Goal: Task Accomplishment & Management: Manage account settings

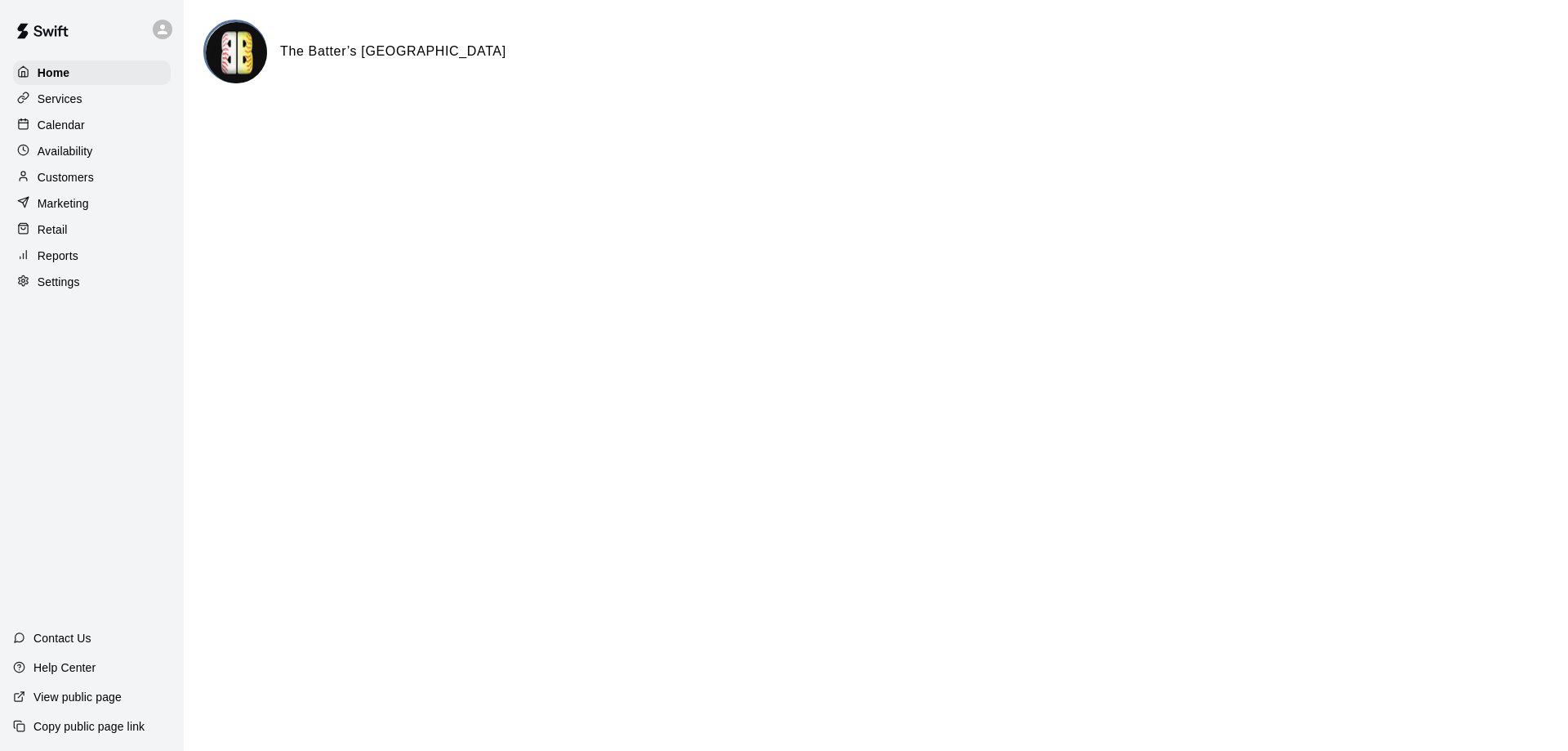
click at [34, 17] on img at bounding box center [42, 31] width 85 height 49
click at [40, 32] on img at bounding box center [42, 31] width 85 height 49
click at [112, 134] on div "Calendar" at bounding box center [92, 124] width 158 height 24
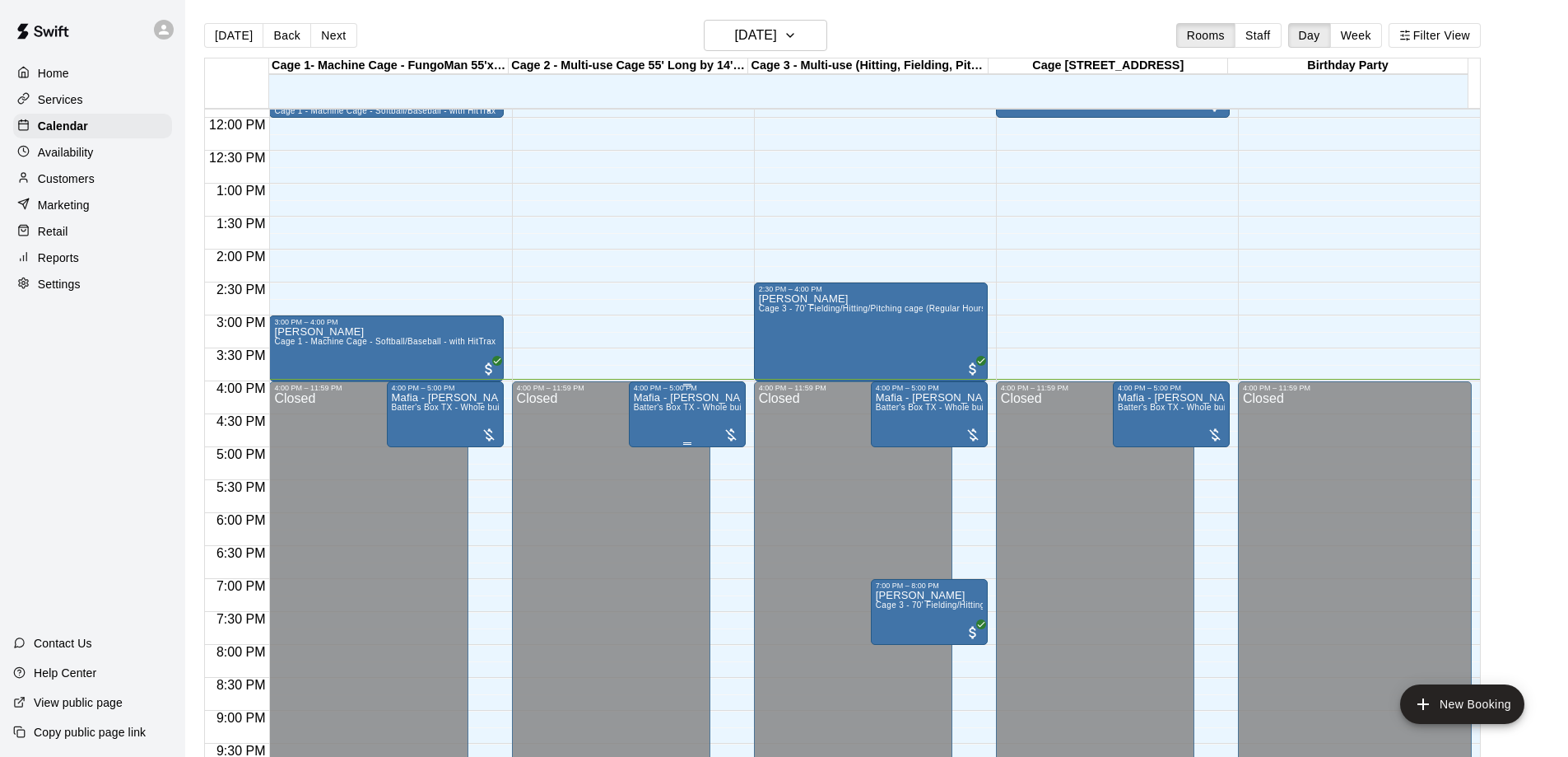
scroll to position [783, 0]
click at [1281, 38] on button "Staff" at bounding box center [1258, 34] width 47 height 25
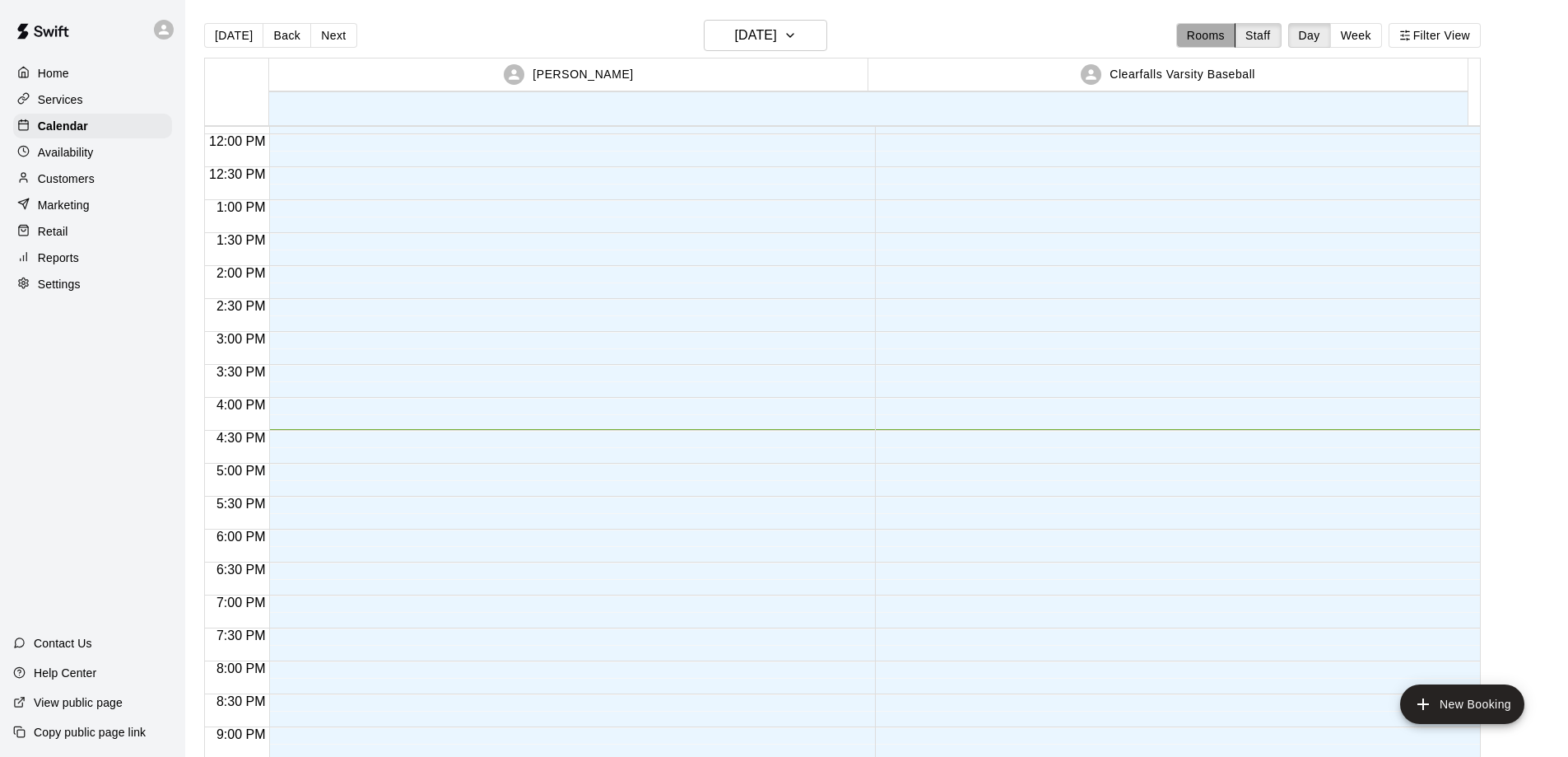
click at [1233, 34] on button "Rooms" at bounding box center [1205, 34] width 59 height 25
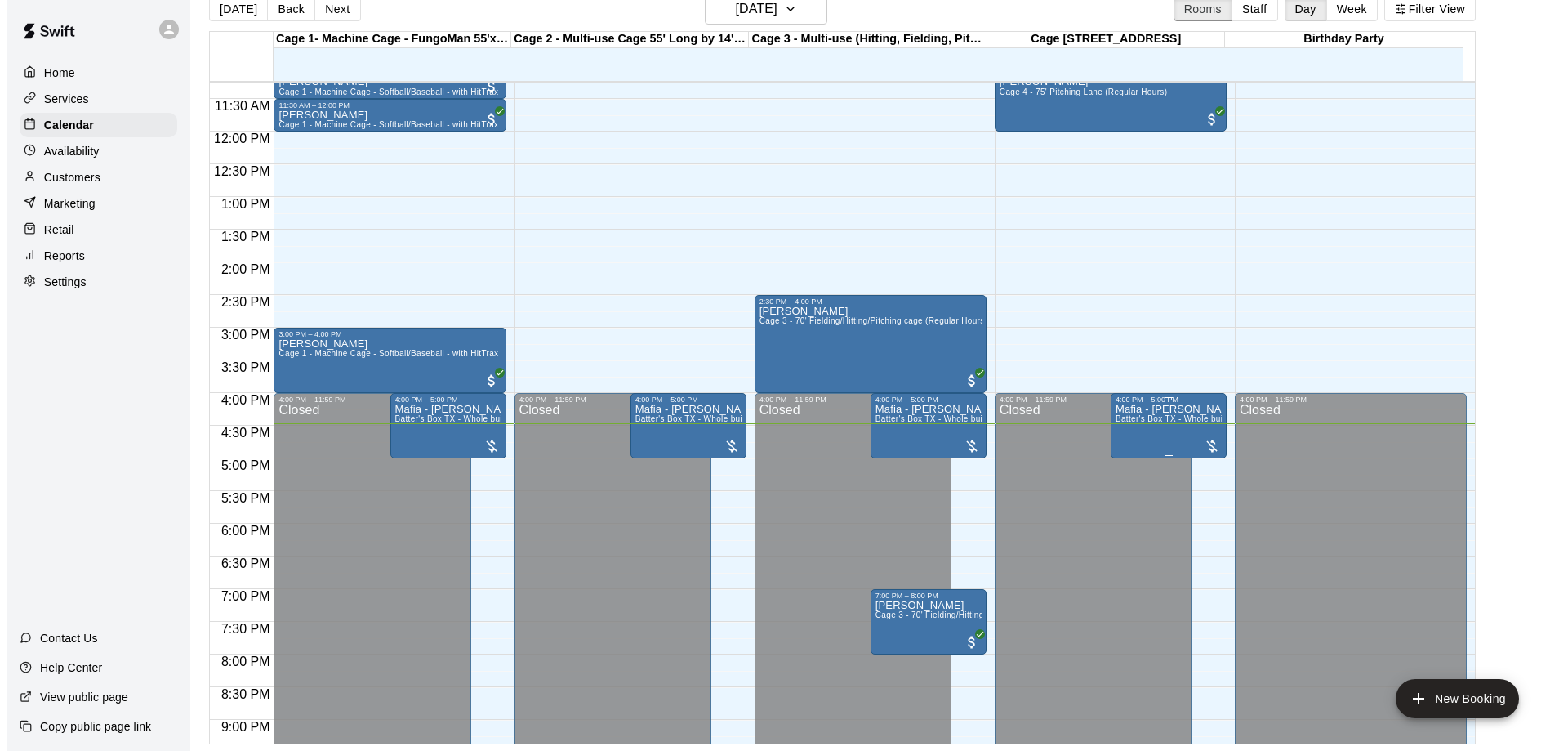
scroll to position [899, 0]
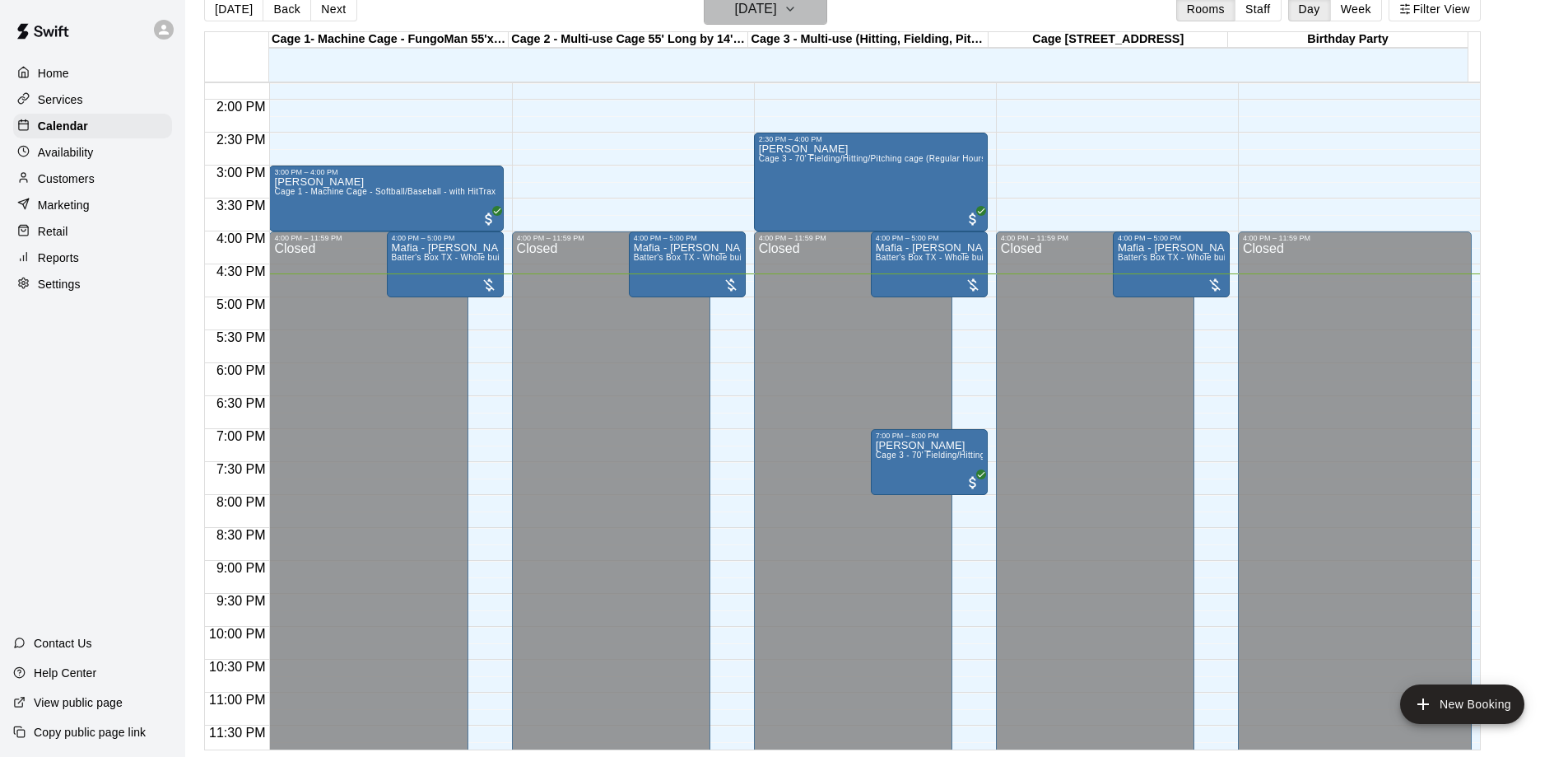
click at [735, 5] on h6 "[DATE]" at bounding box center [756, 8] width 42 height 23
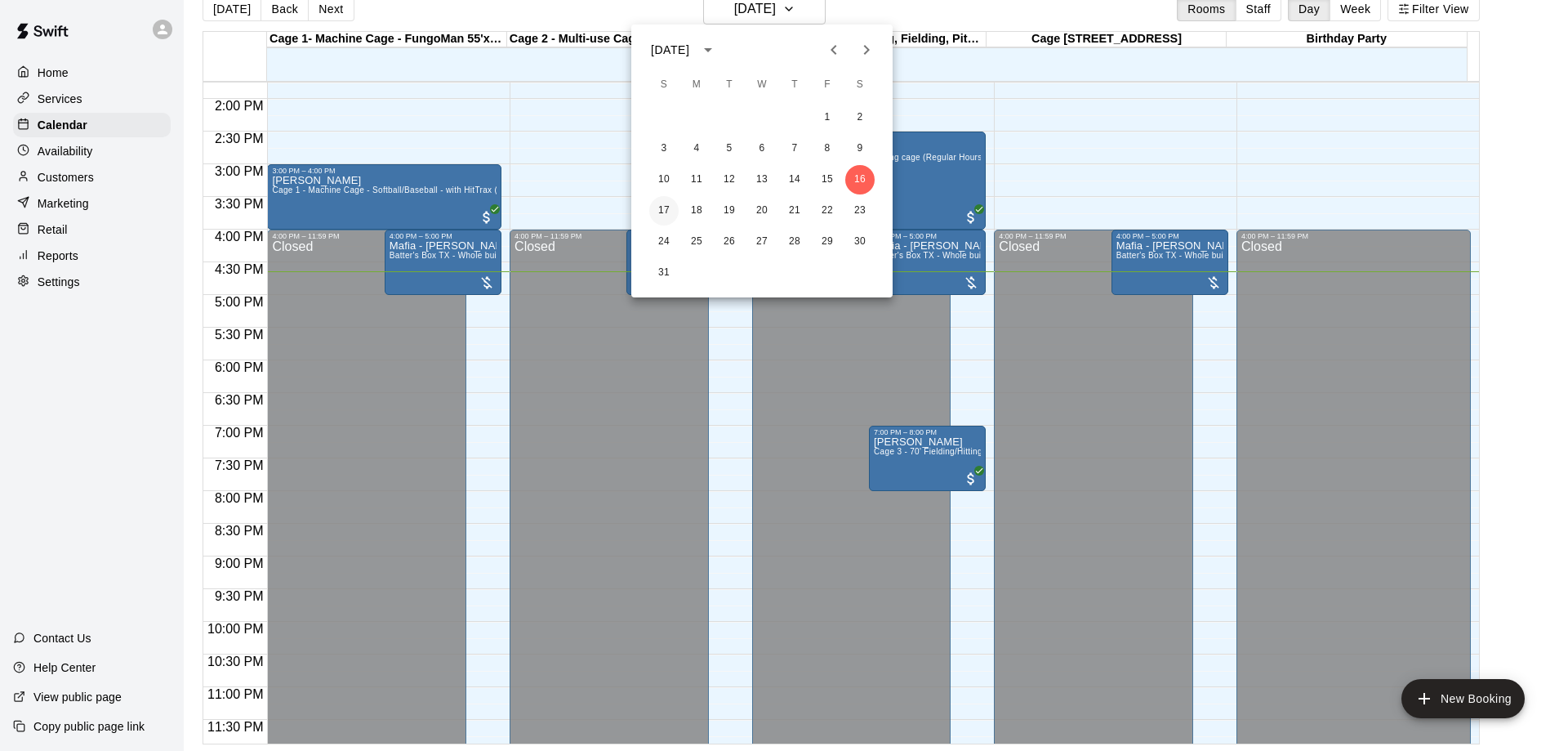
click at [671, 197] on button "17" at bounding box center [664, 211] width 30 height 30
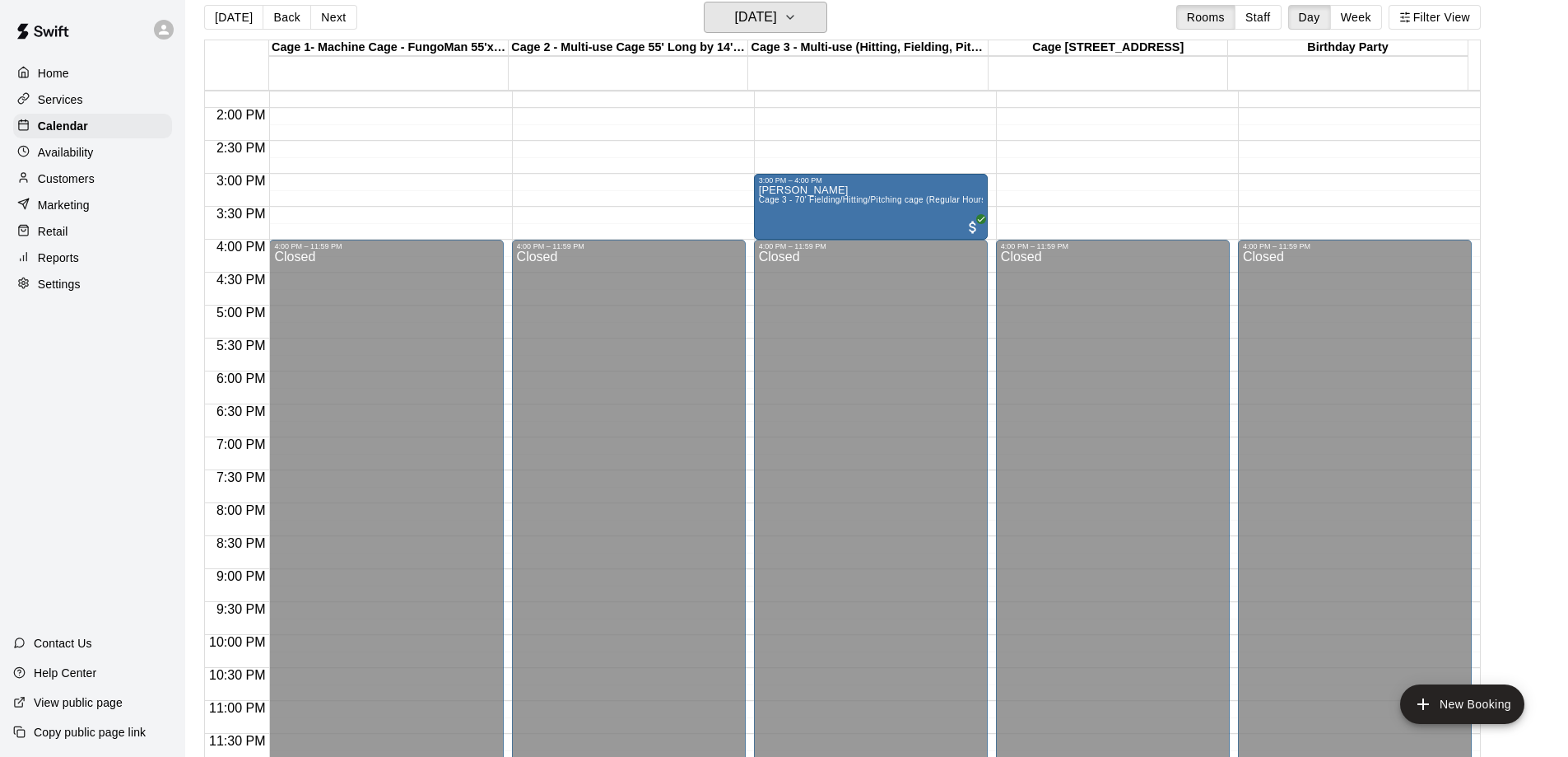
scroll to position [0, 0]
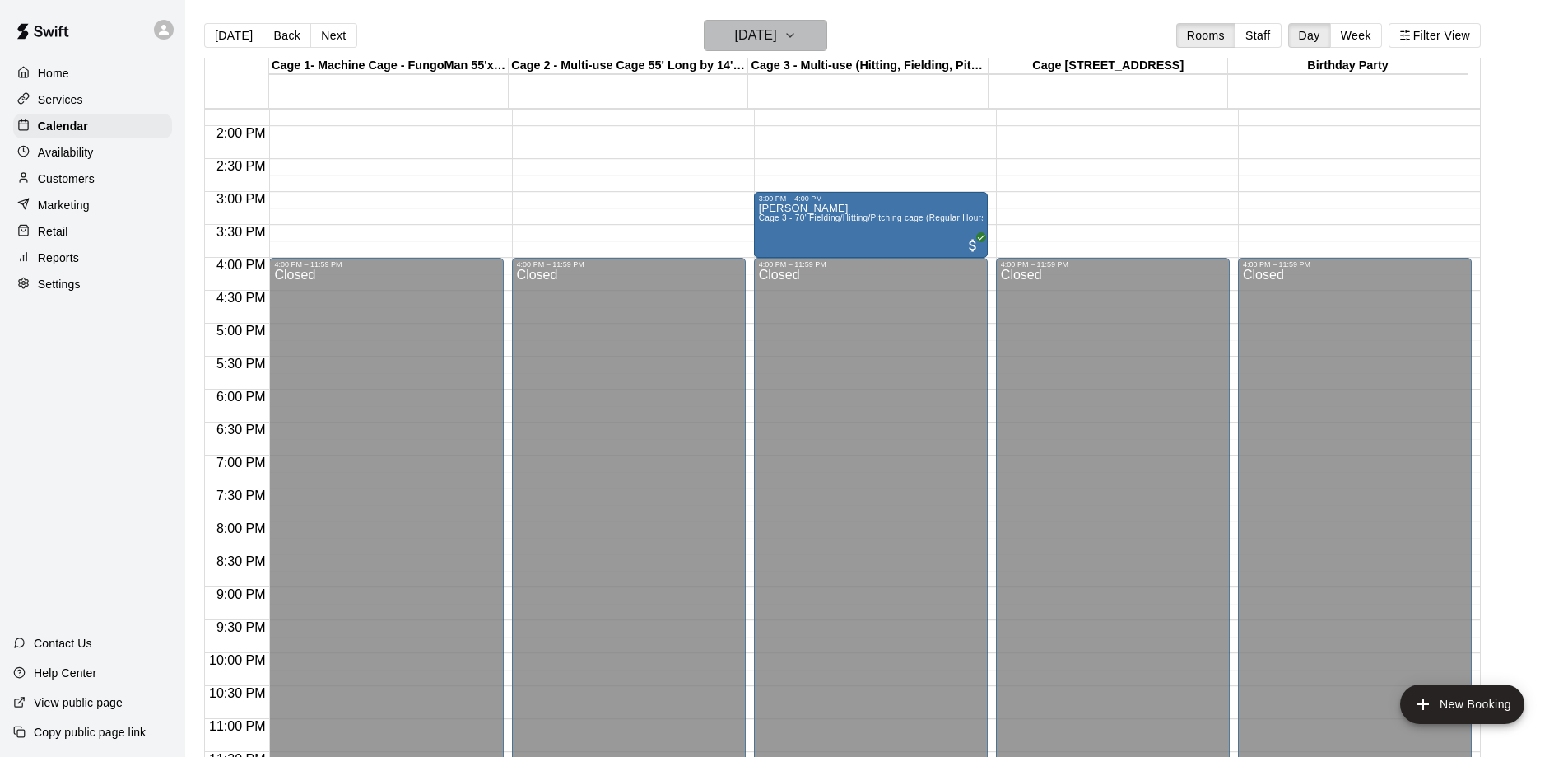
click at [760, 31] on h6 "[DATE]" at bounding box center [756, 34] width 42 height 23
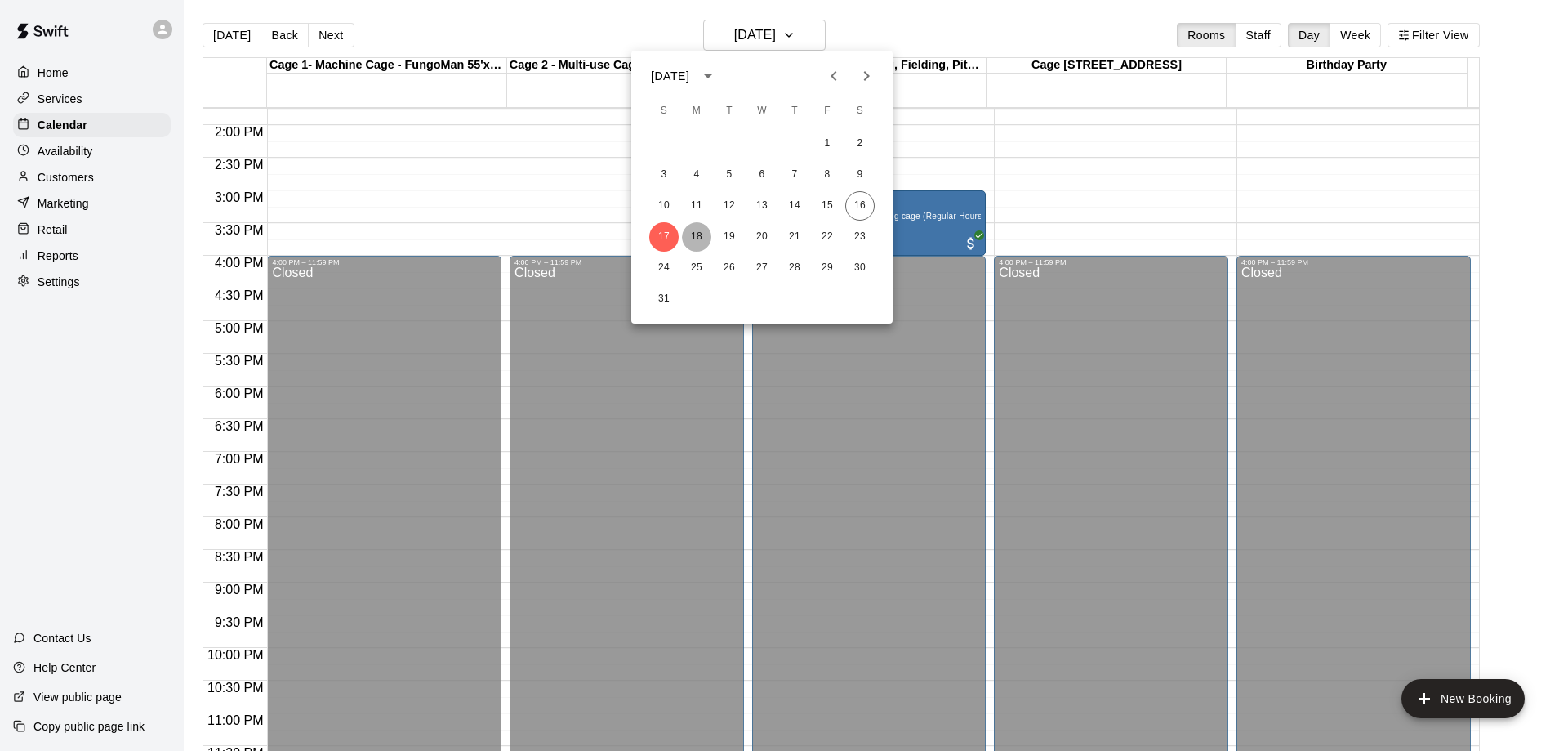
click at [695, 233] on button "18" at bounding box center [696, 237] width 30 height 30
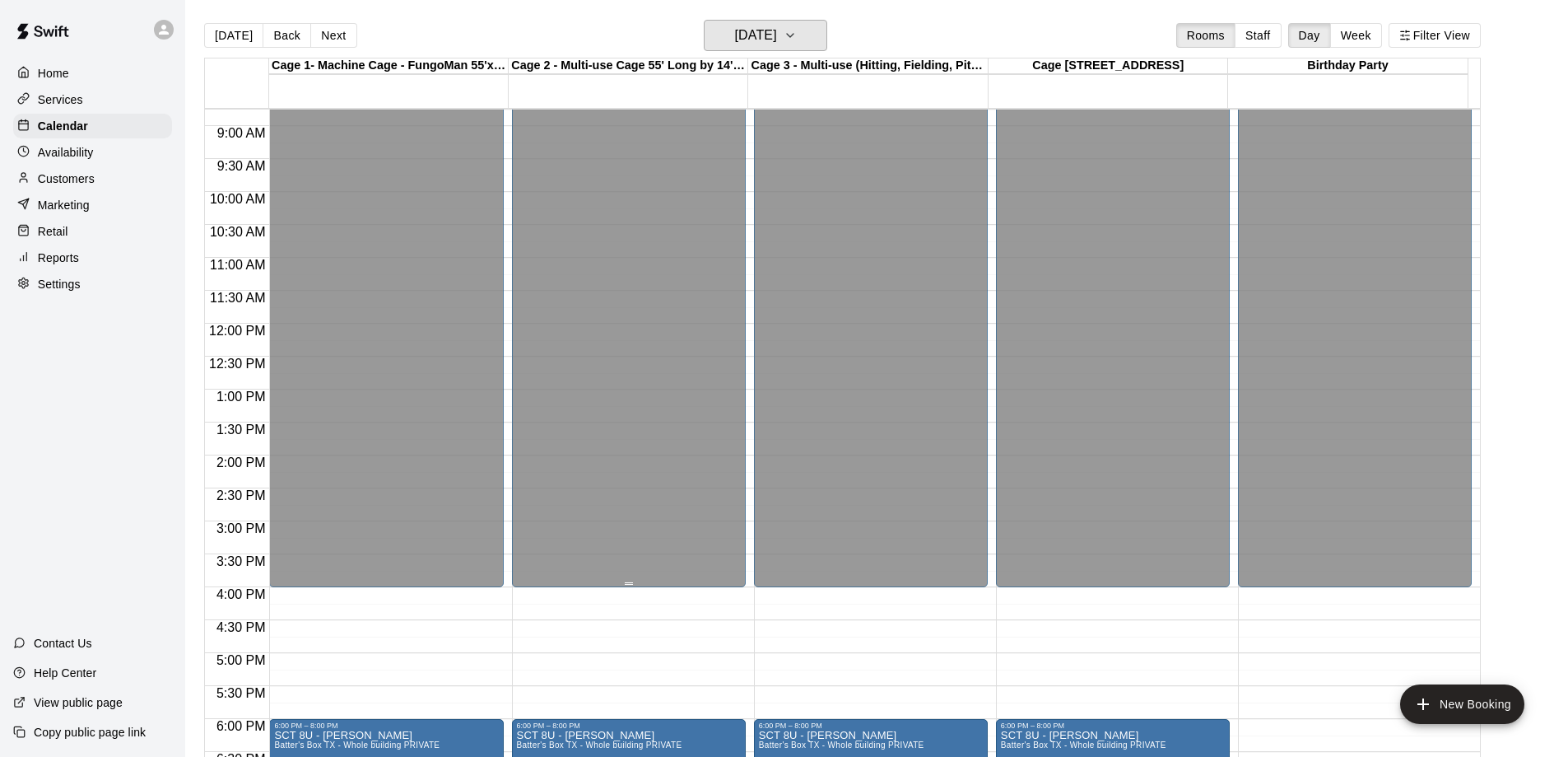
scroll to position [906, 0]
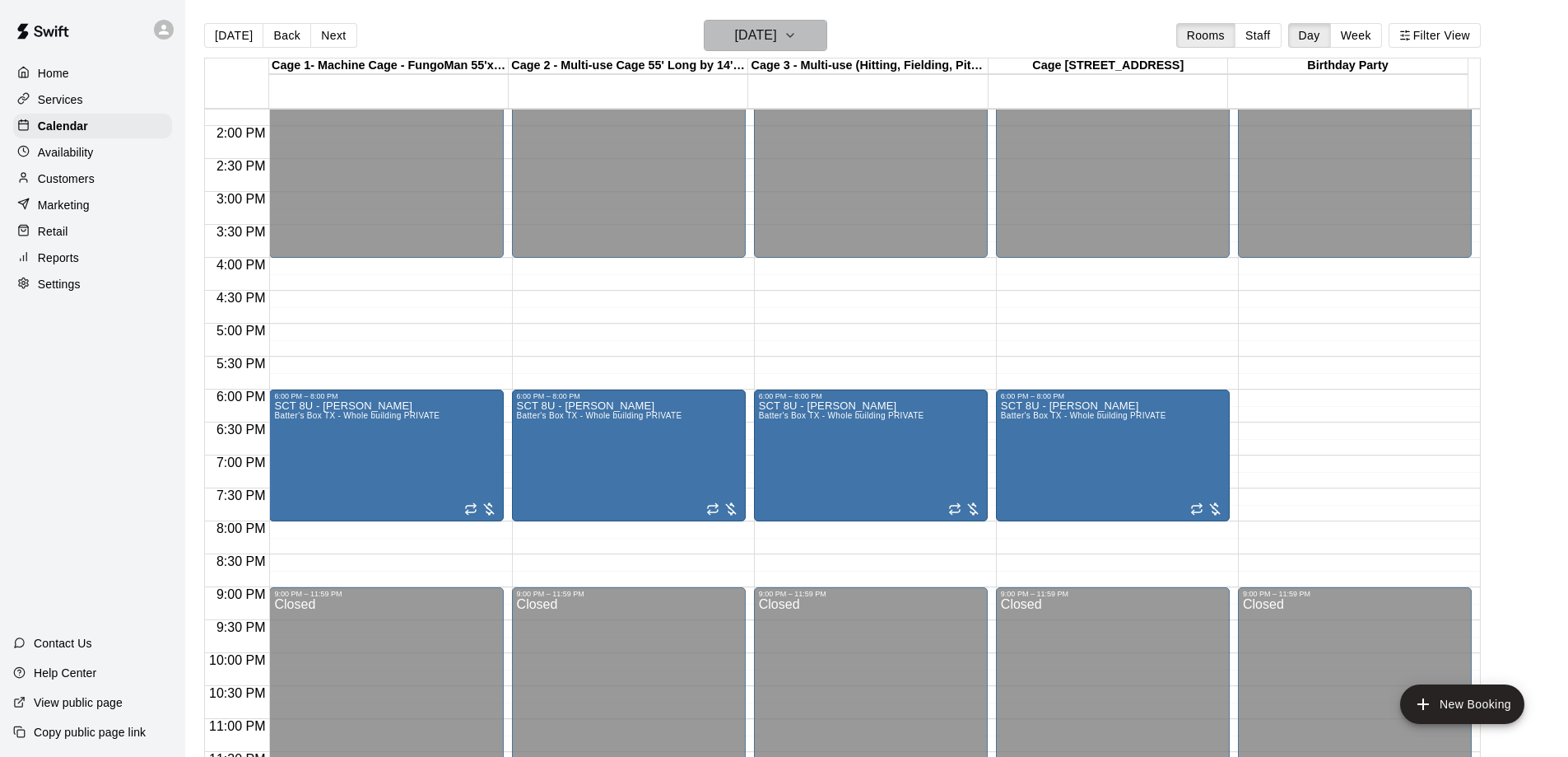
click at [761, 38] on h6 "[DATE]" at bounding box center [756, 34] width 42 height 23
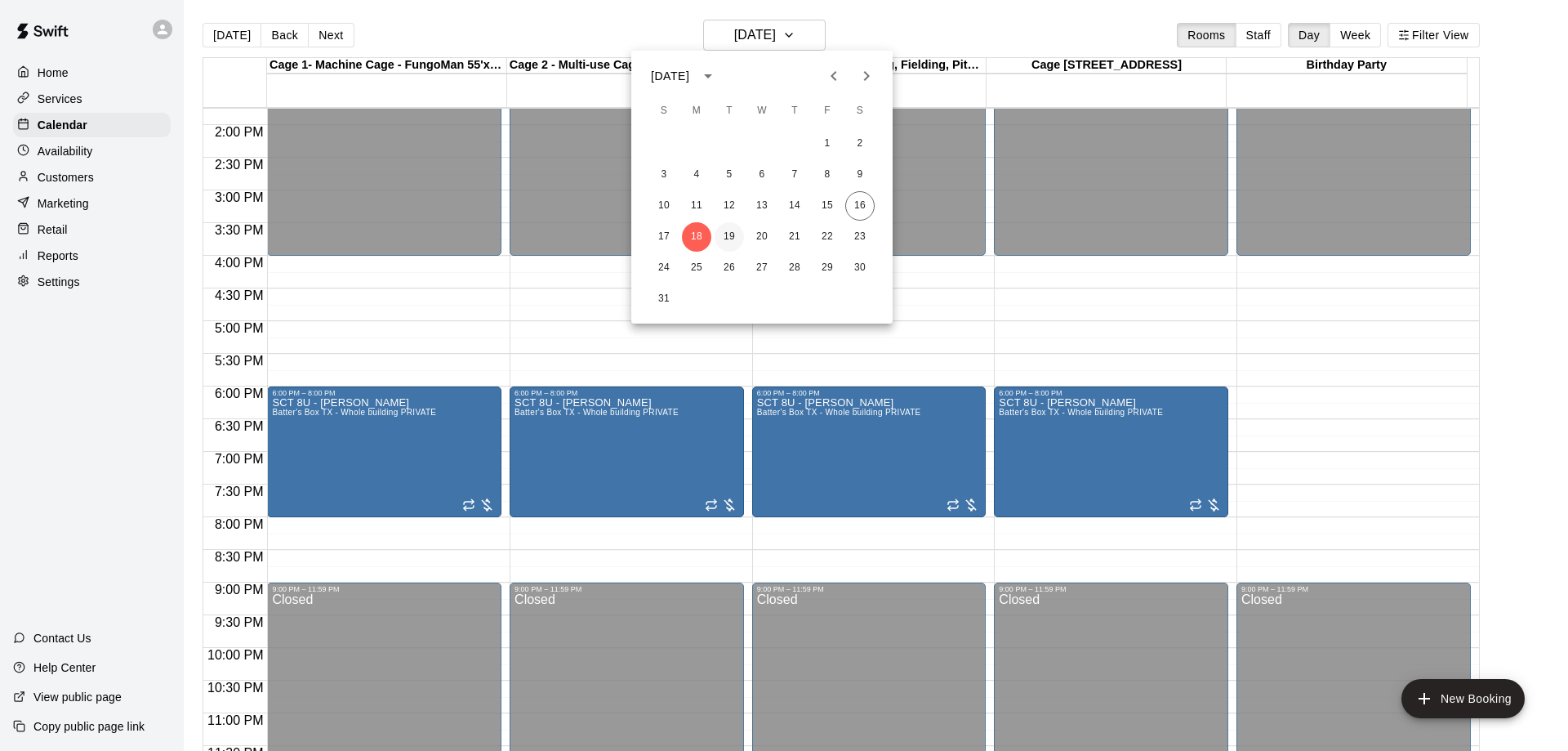
click at [741, 237] on button "19" at bounding box center [730, 237] width 30 height 30
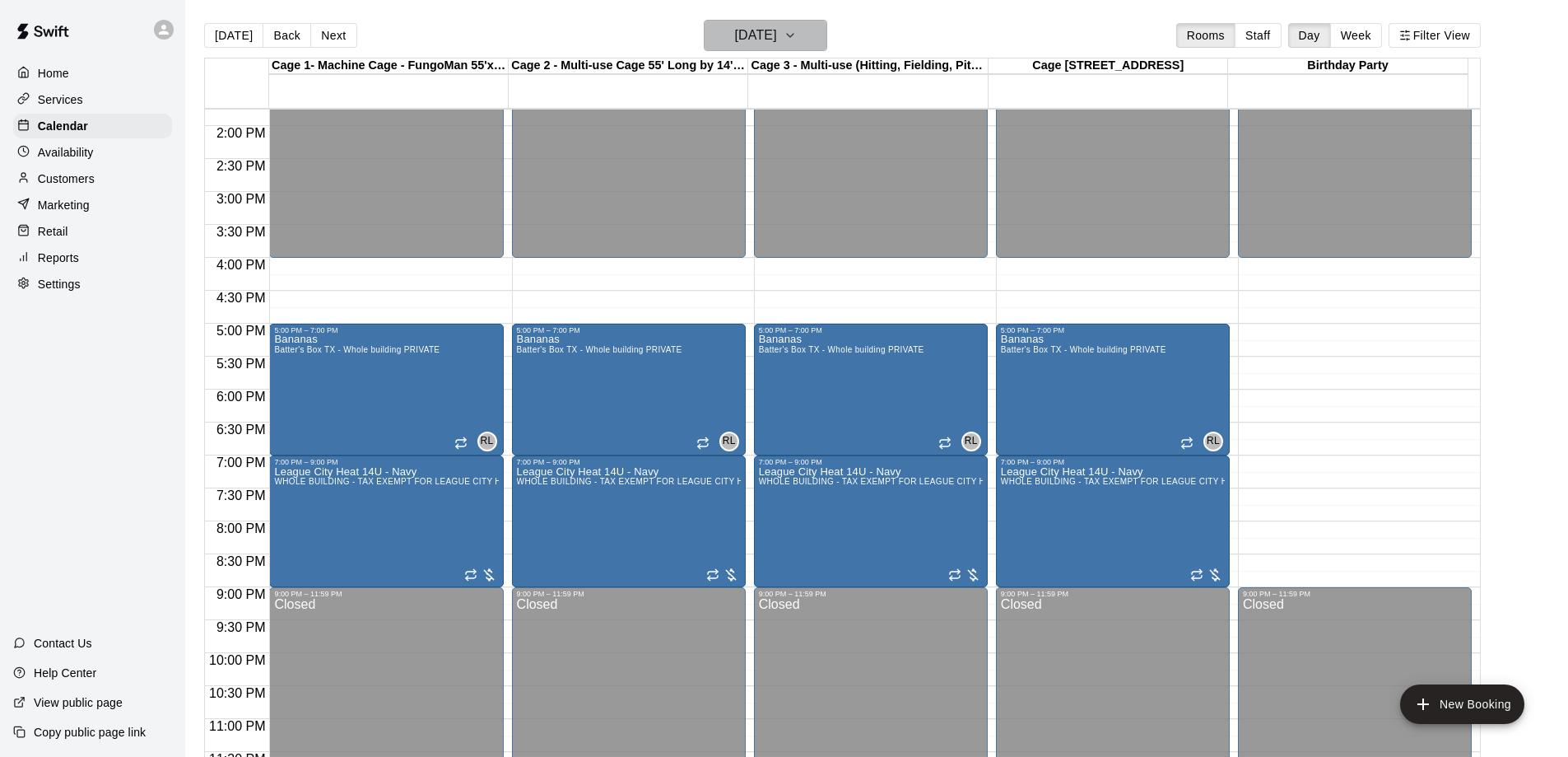
click at [777, 27] on h6 "[DATE]" at bounding box center [756, 34] width 42 height 23
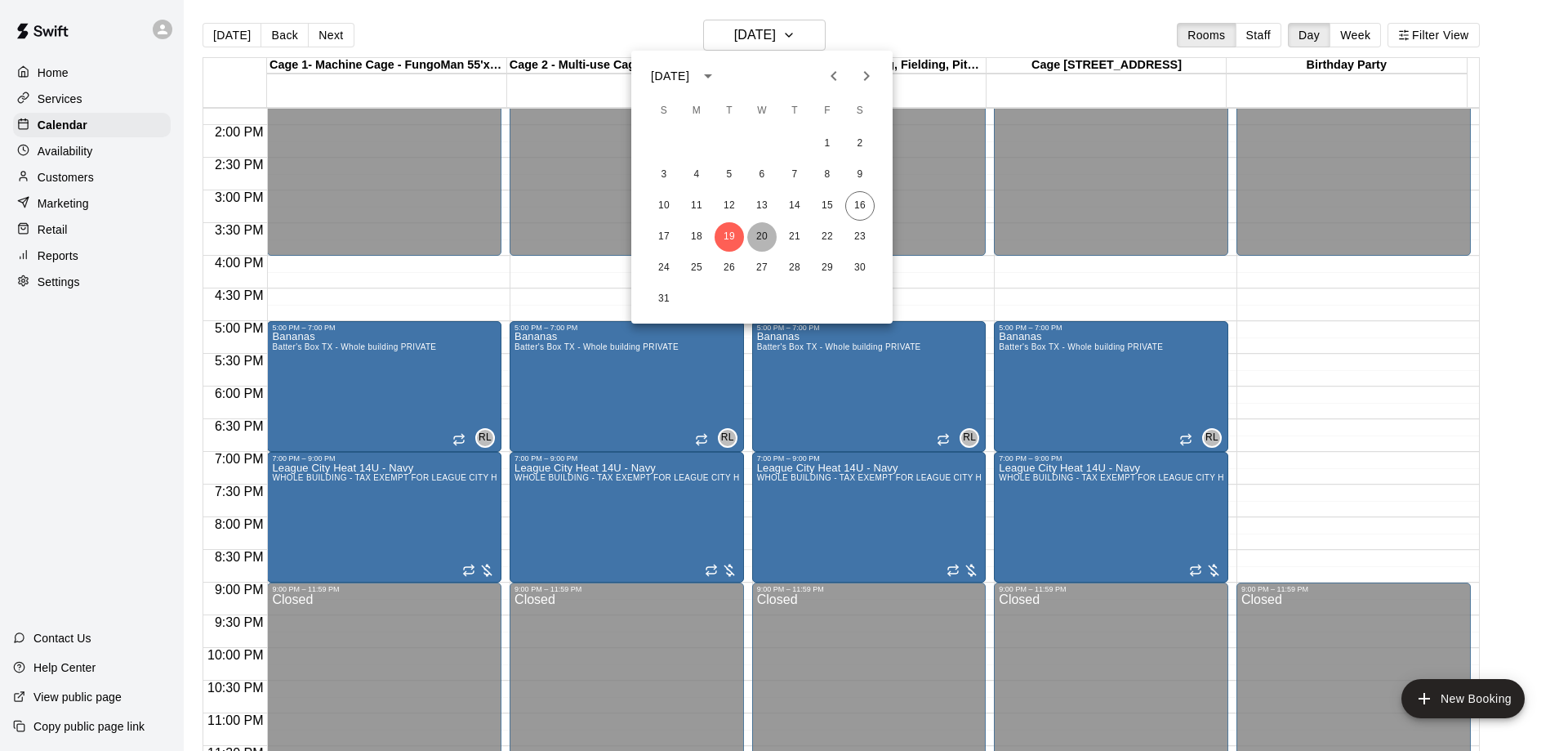
click at [773, 234] on button "20" at bounding box center [762, 237] width 30 height 30
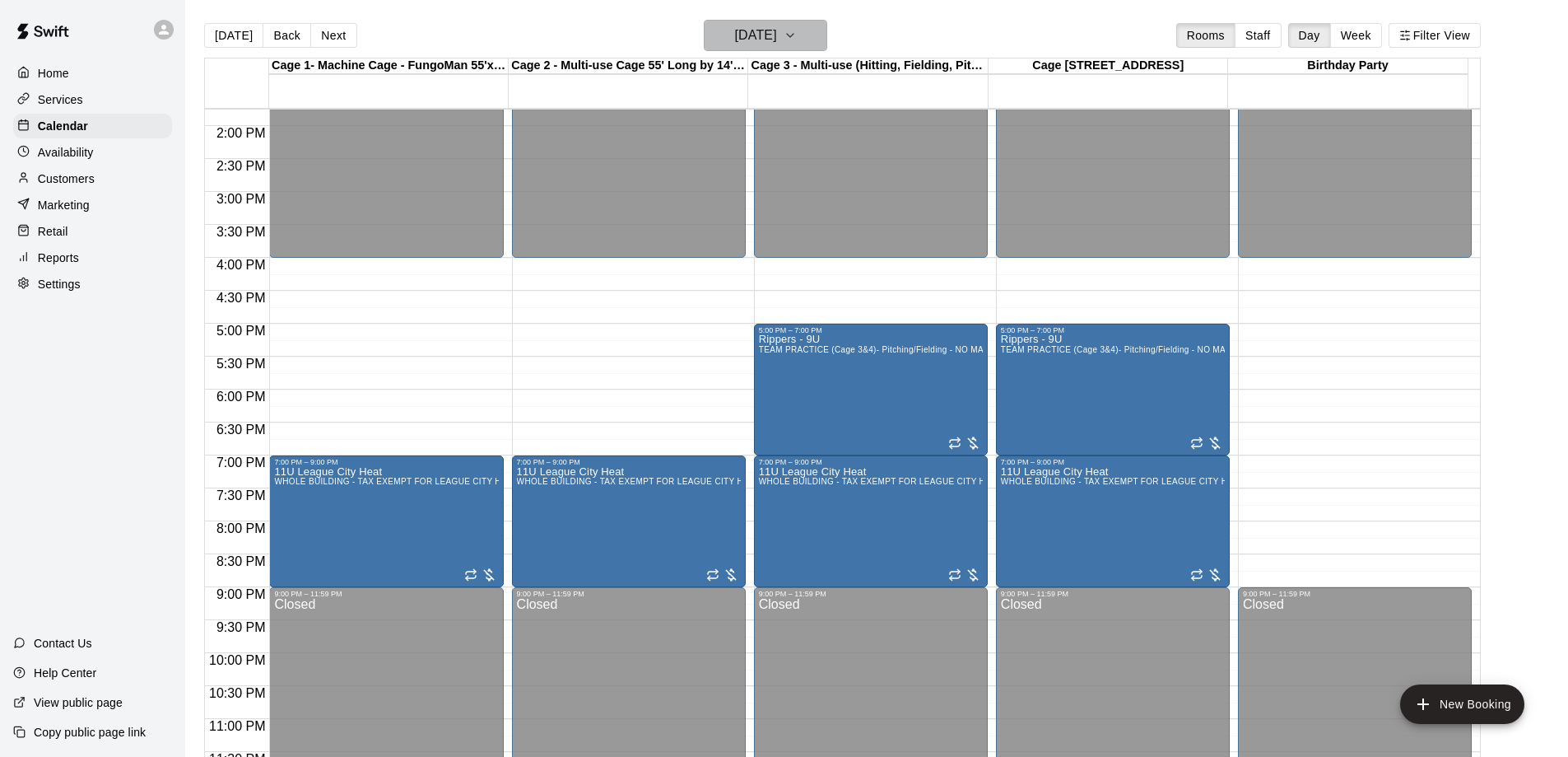
click at [755, 42] on h6 "[DATE]" at bounding box center [756, 34] width 42 height 23
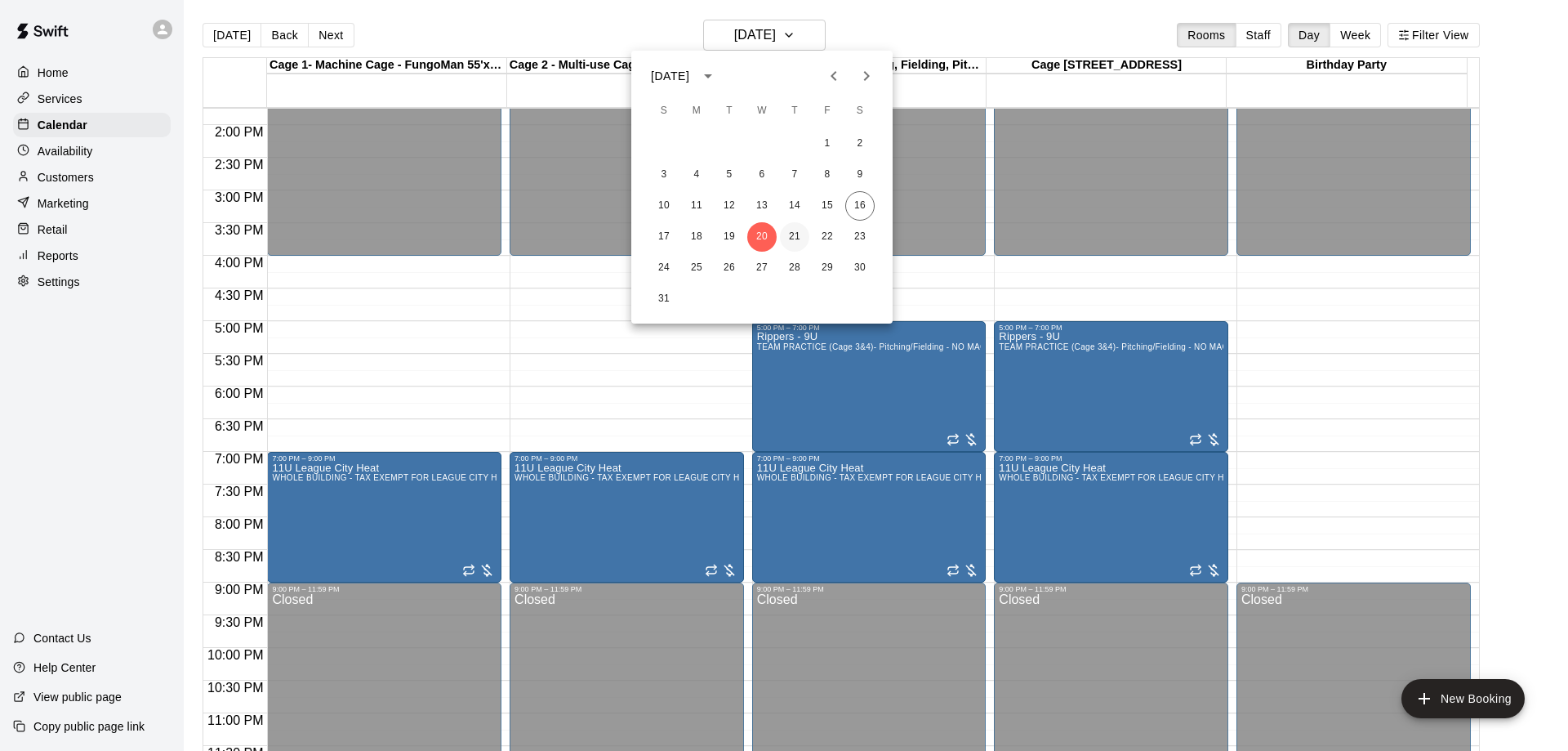
click at [795, 239] on button "21" at bounding box center [794, 237] width 30 height 30
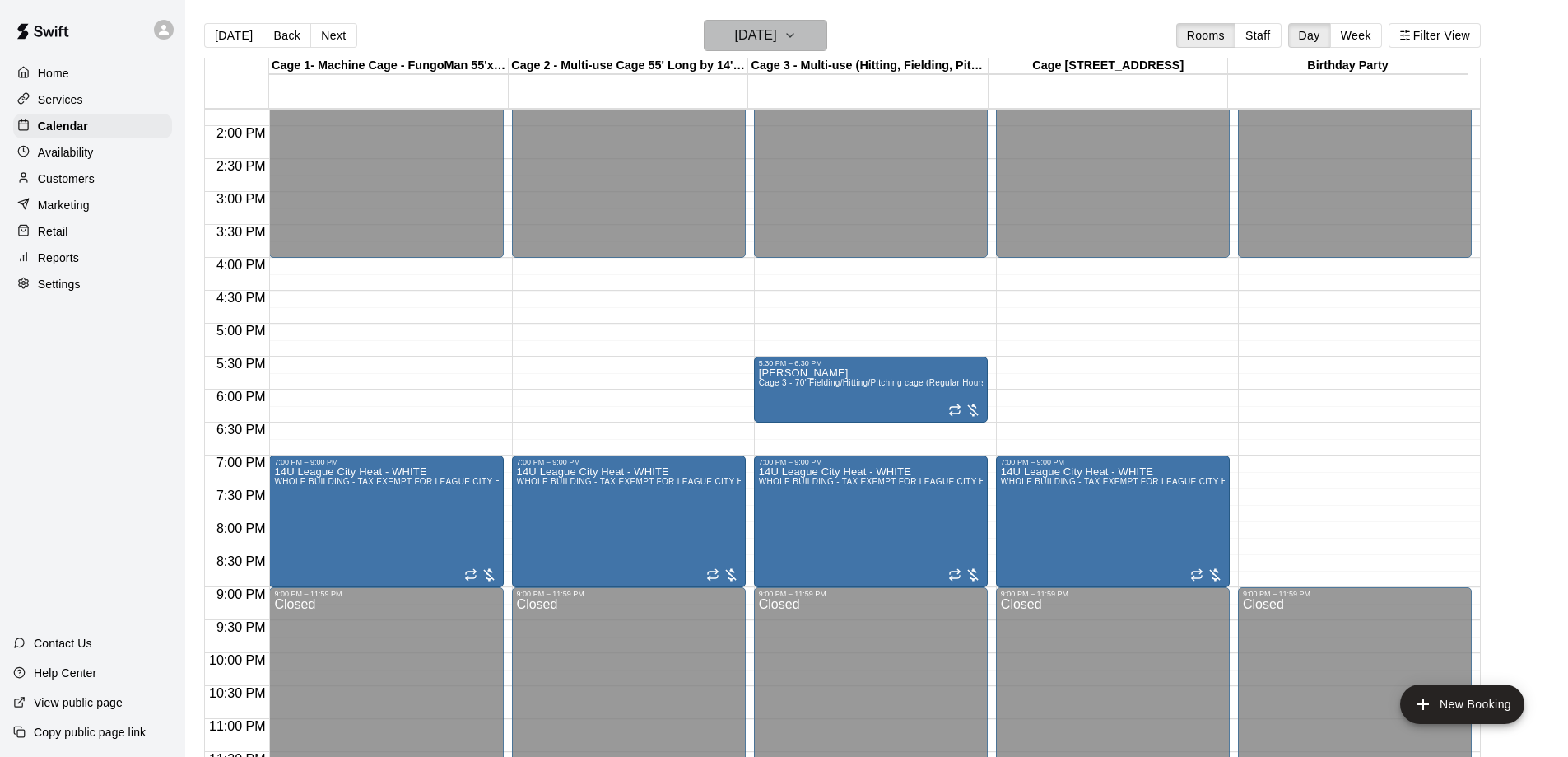
click at [777, 41] on h6 "[DATE]" at bounding box center [756, 34] width 42 height 23
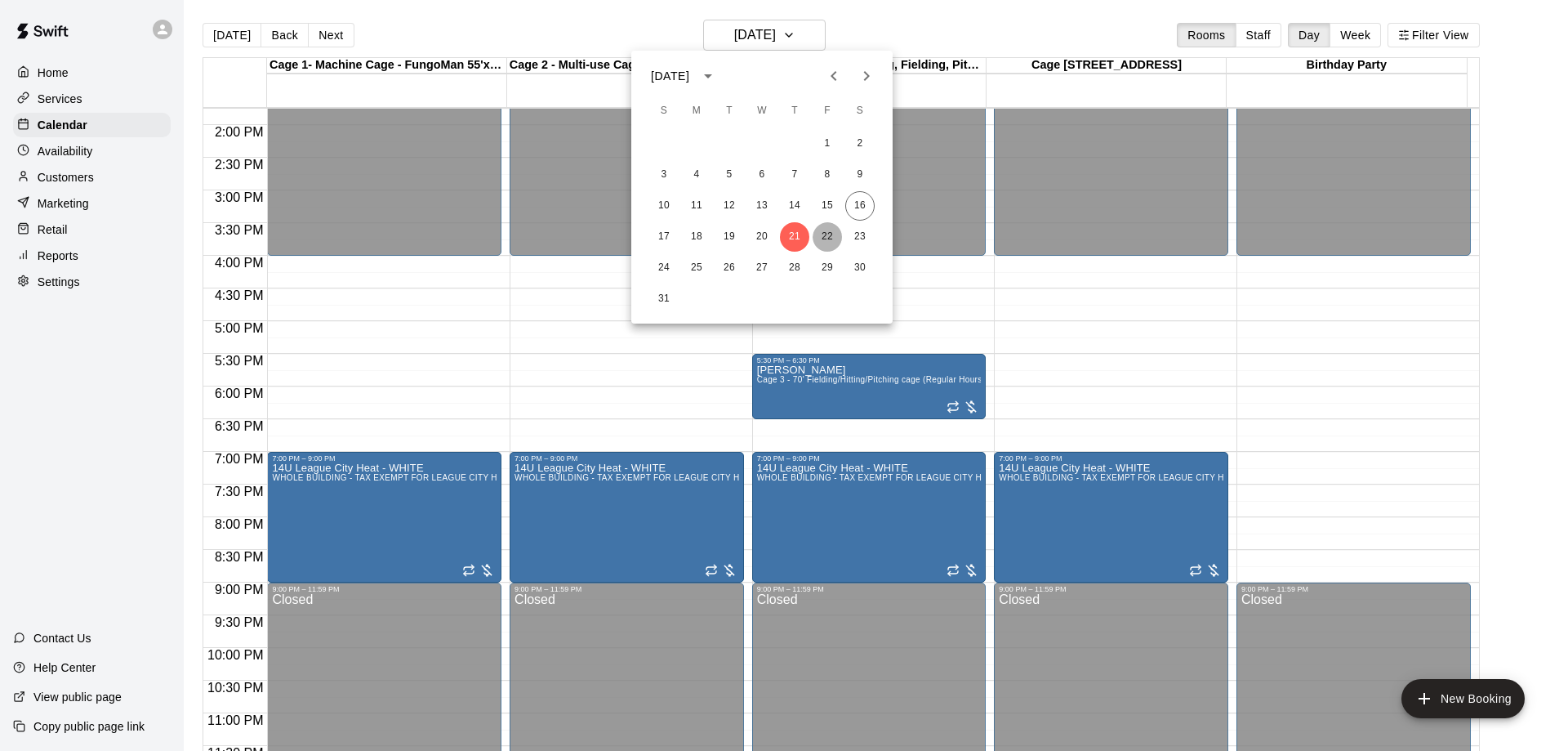
click at [831, 224] on button "22" at bounding box center [827, 237] width 30 height 30
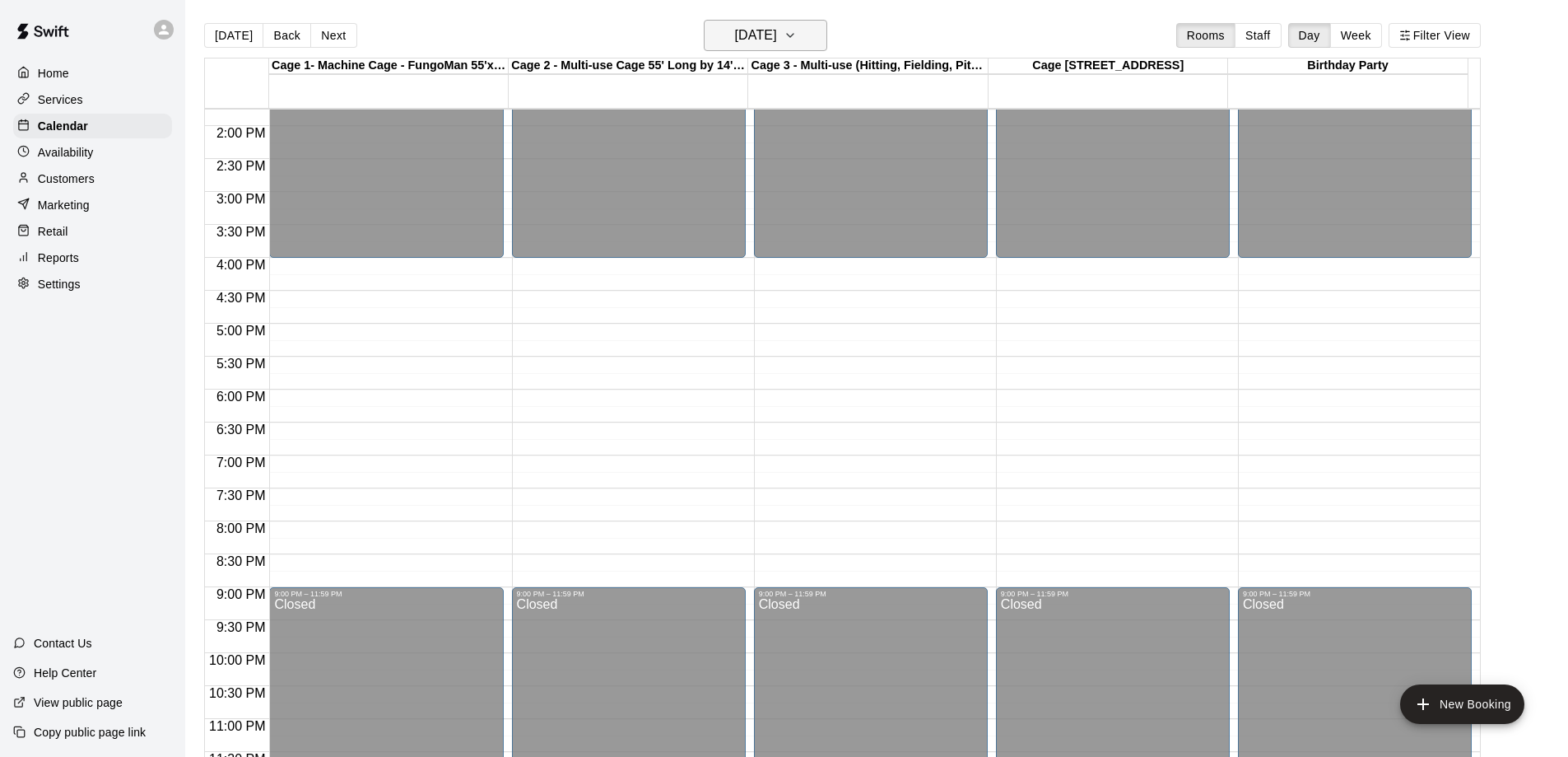
click at [774, 38] on h6 "[DATE]" at bounding box center [756, 34] width 42 height 23
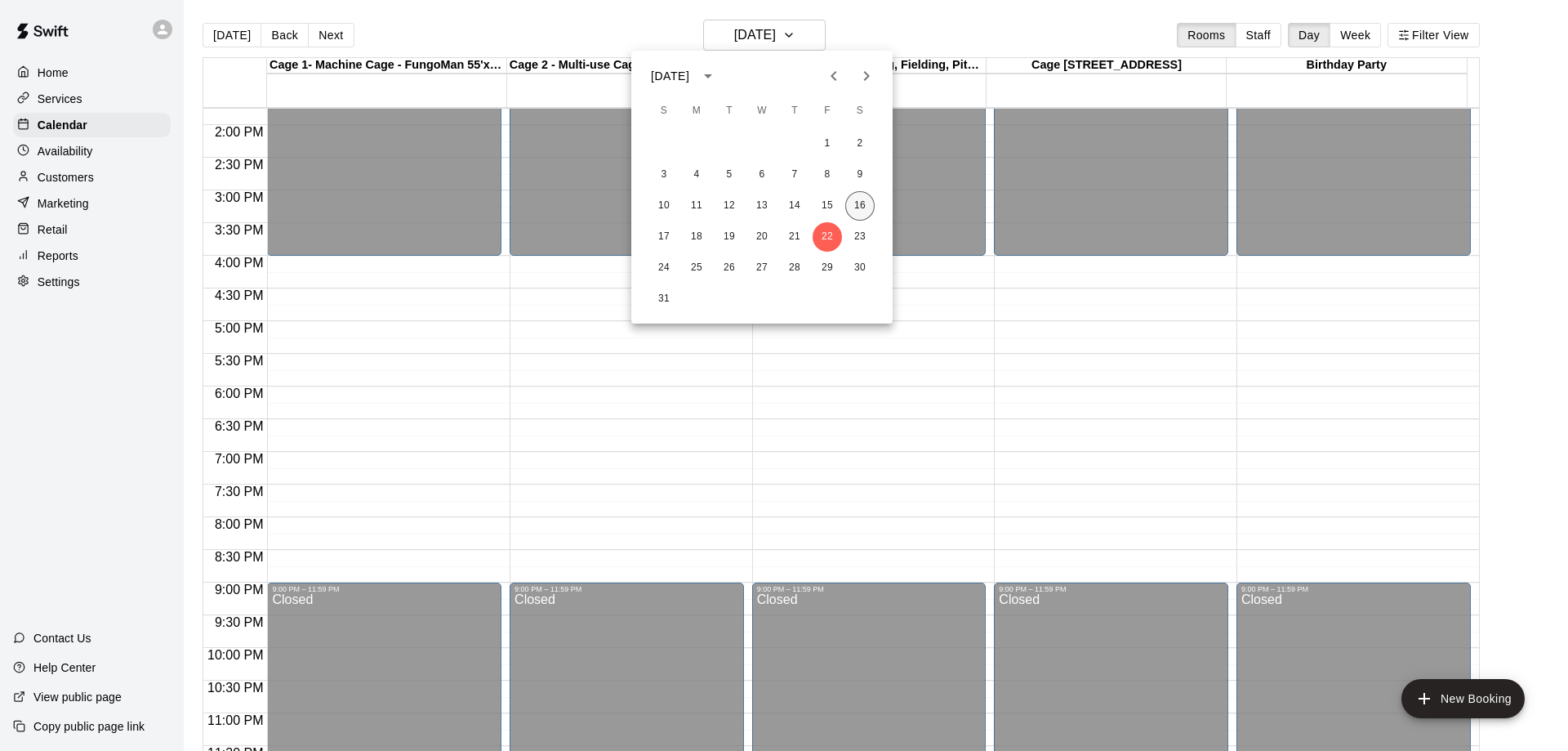
click at [847, 211] on button "16" at bounding box center [860, 205] width 30 height 30
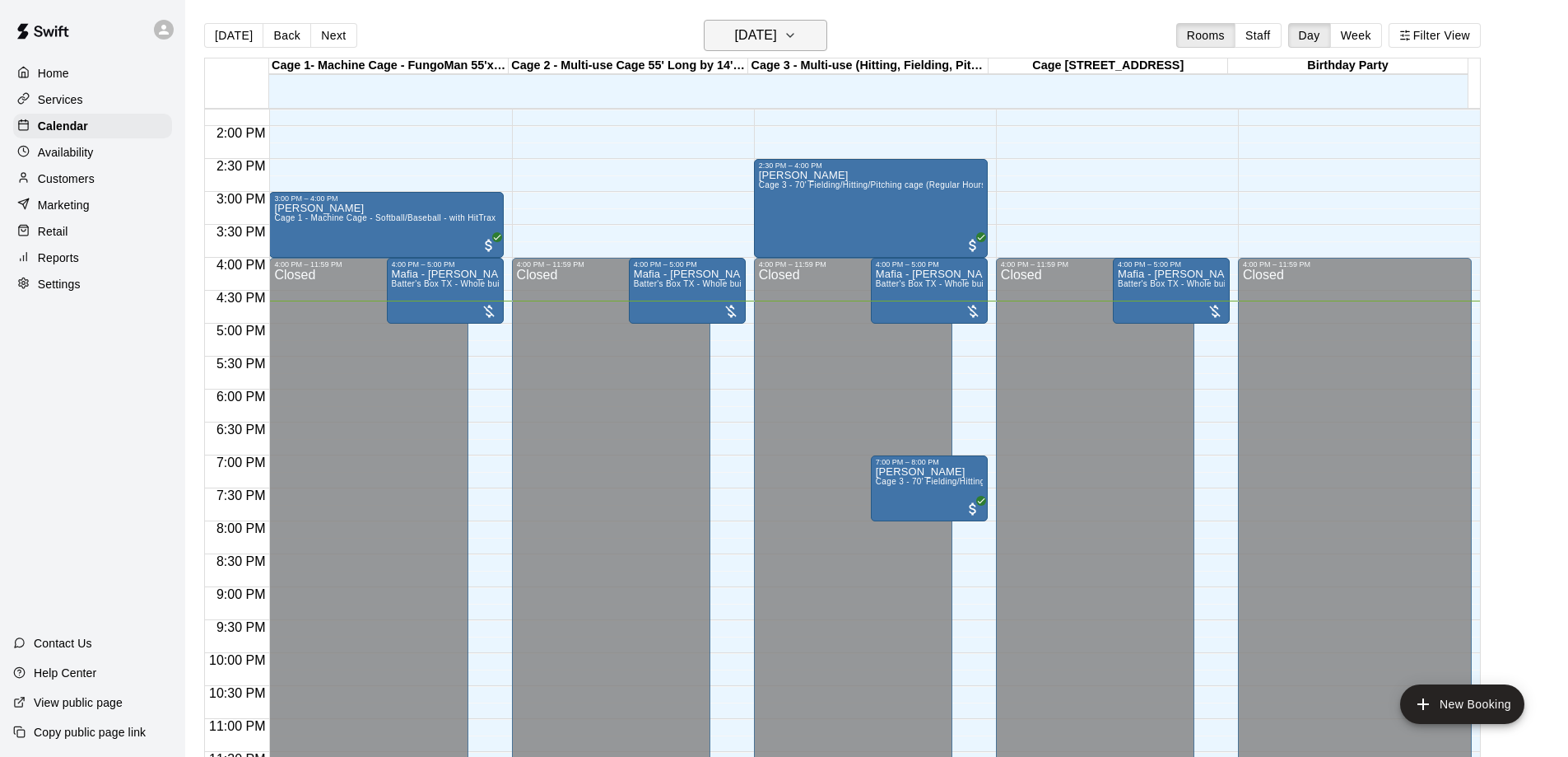
click at [777, 44] on h6 "[DATE]" at bounding box center [756, 34] width 42 height 23
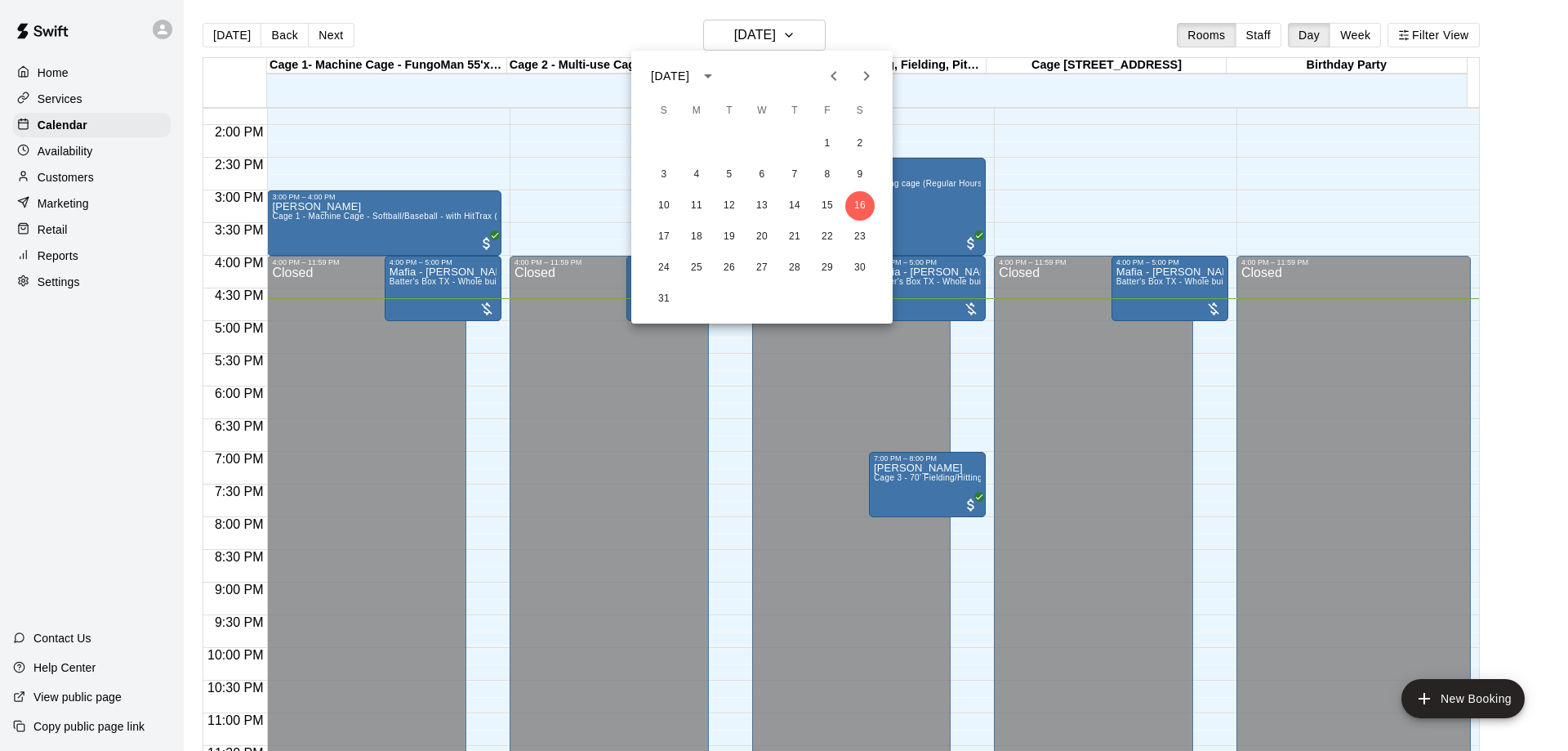
drag, startPoint x: 796, startPoint y: 44, endPoint x: 787, endPoint y: 23, distance: 22.8
click at [787, 23] on div at bounding box center [784, 376] width 1568 height 751
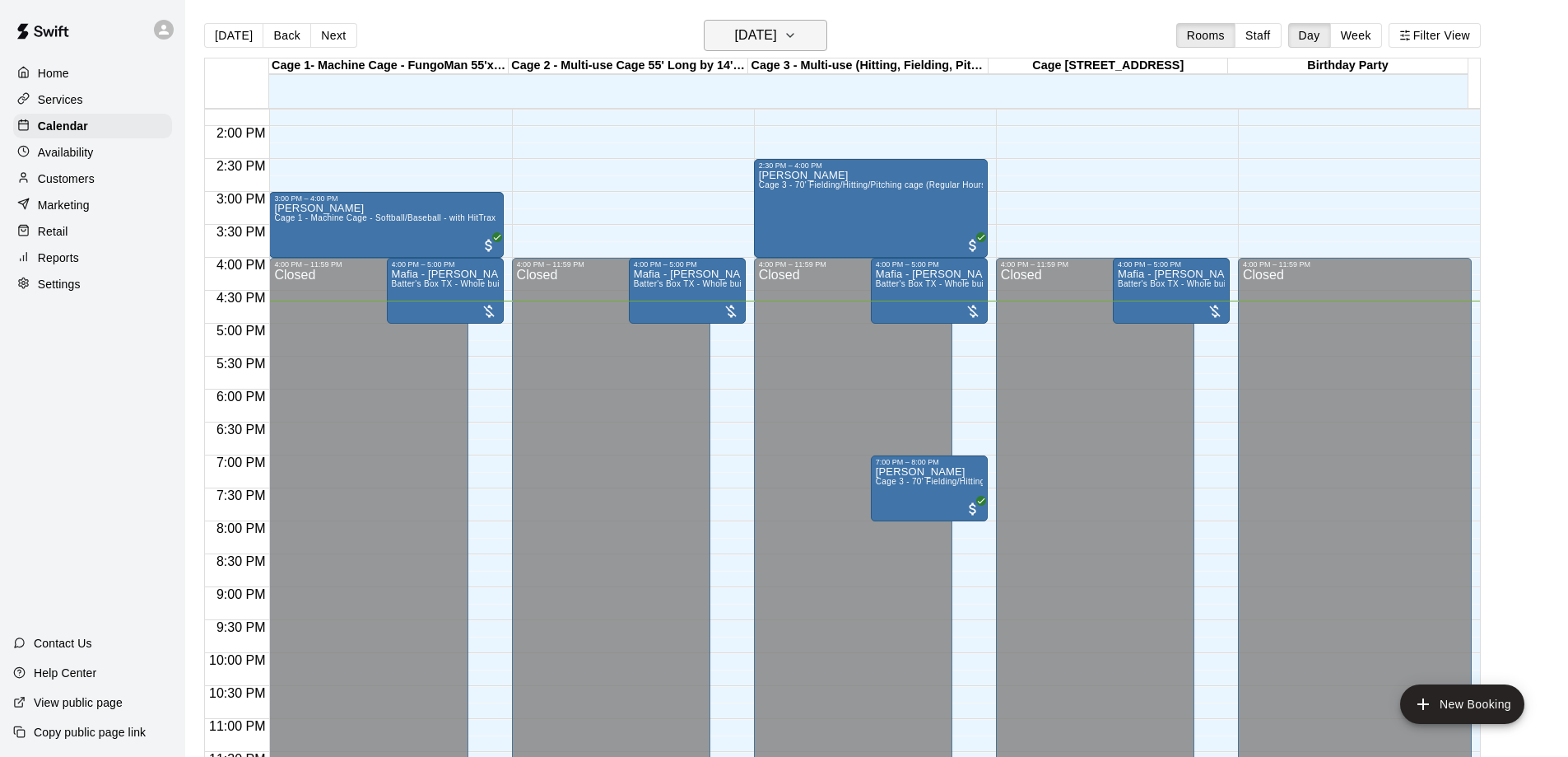
click at [777, 24] on h6 "[DATE]" at bounding box center [756, 34] width 42 height 23
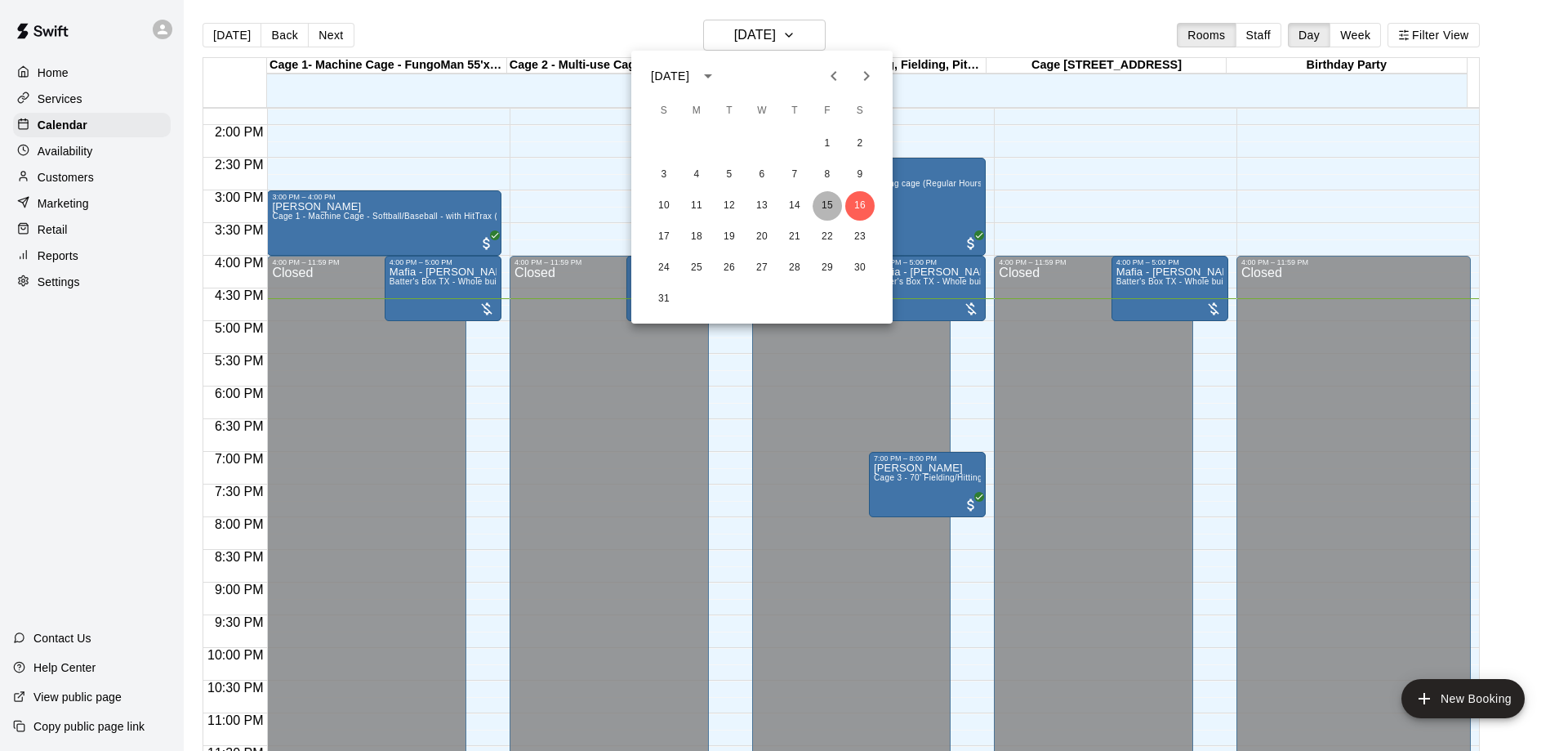
click at [835, 200] on button "15" at bounding box center [827, 205] width 30 height 30
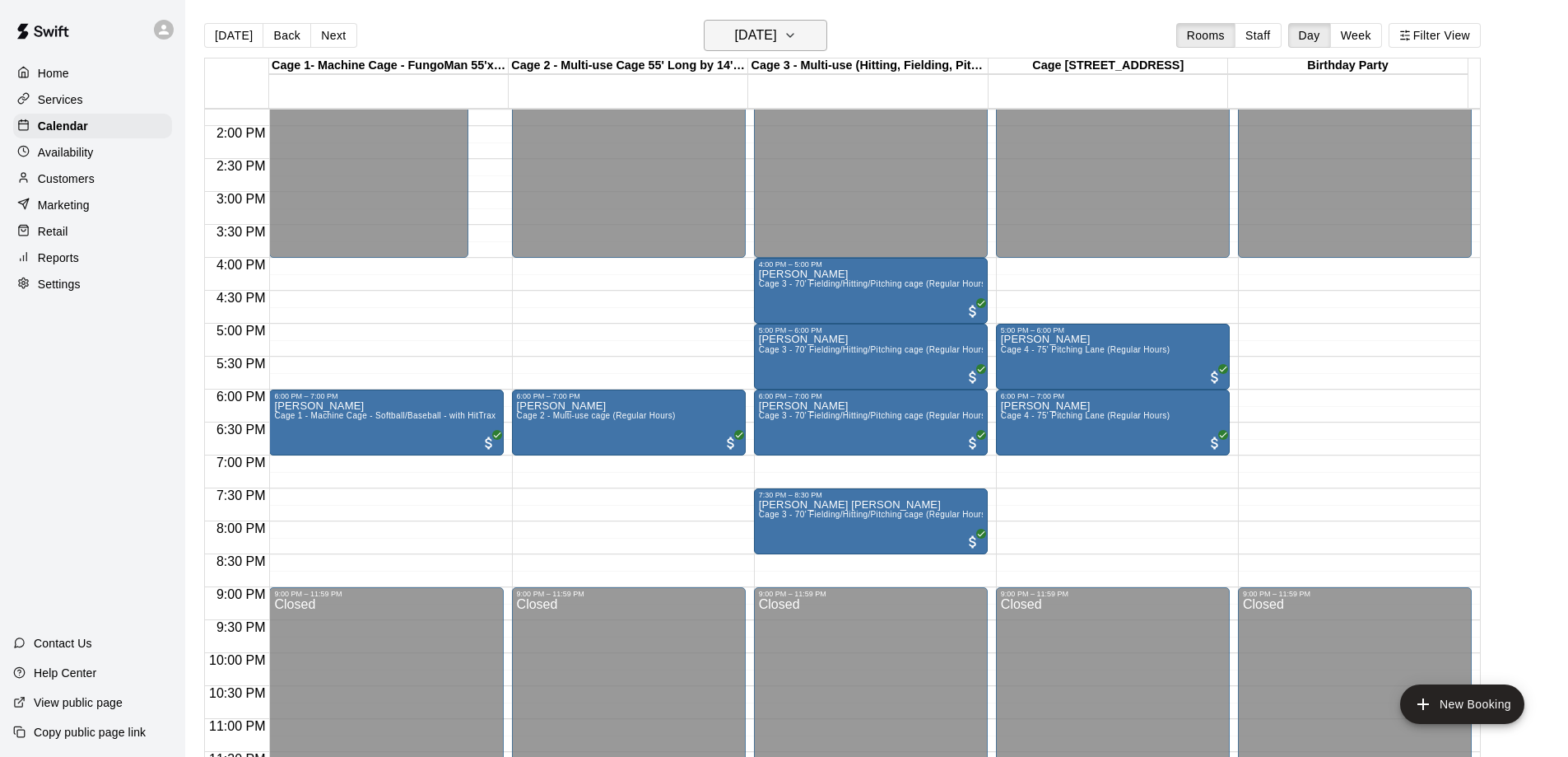
click at [777, 38] on h6 "[DATE]" at bounding box center [756, 34] width 42 height 23
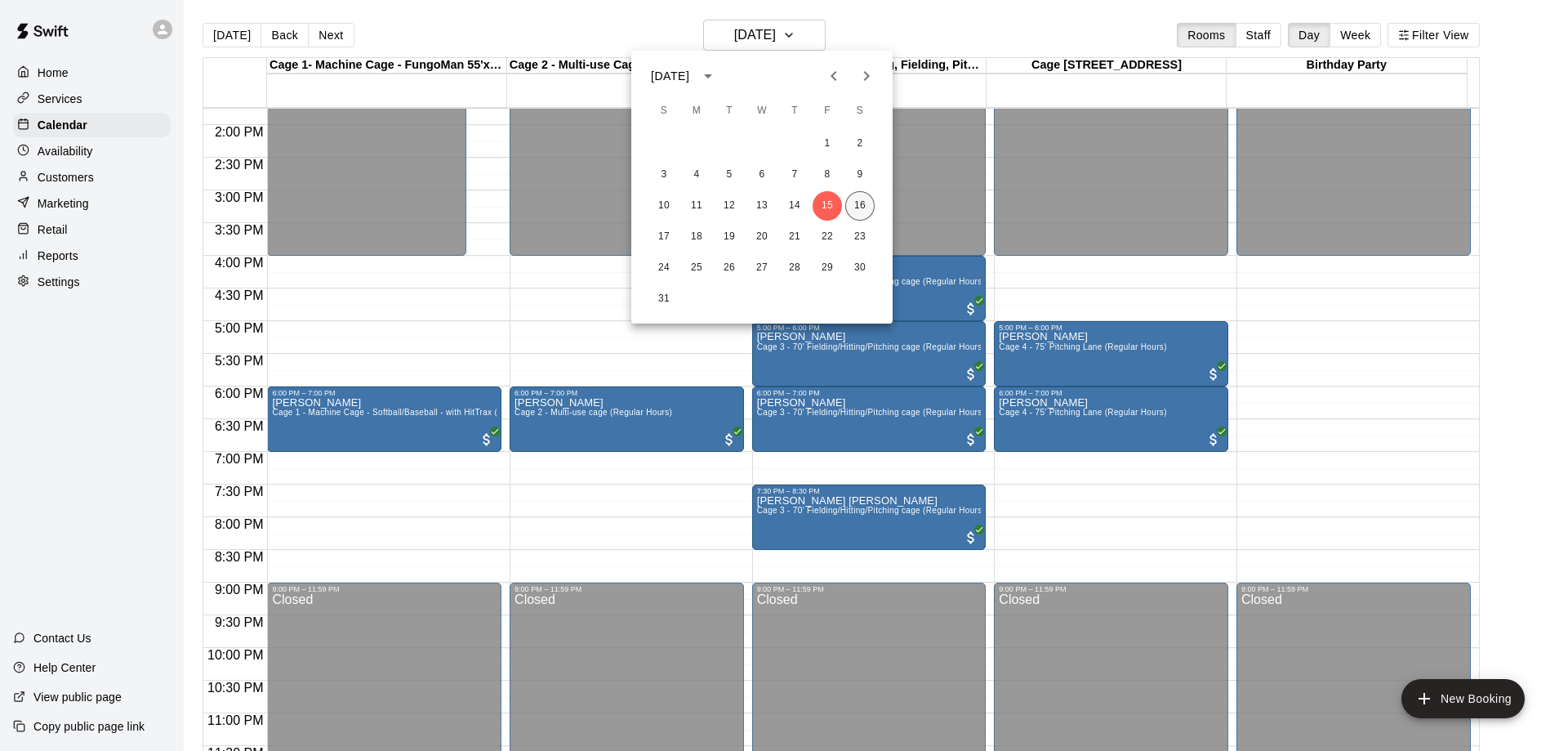
click at [866, 207] on button "16" at bounding box center [860, 205] width 30 height 30
